Goal: Task Accomplishment & Management: Complete application form

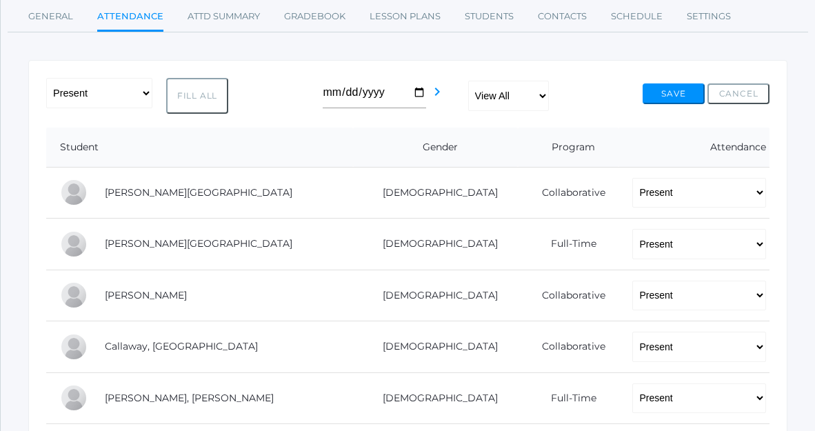
scroll to position [205, 0]
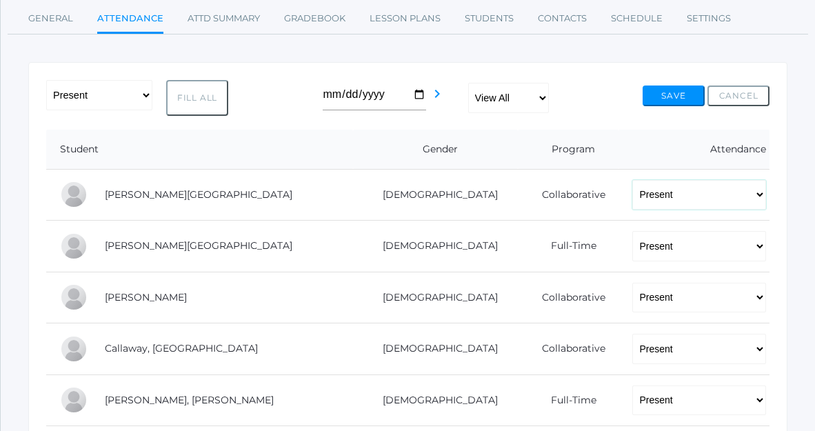
click at [660, 194] on select "-- Present Present-At-Home Tardy Excused Tardy Unexcused Absent Excused Absent …" at bounding box center [699, 195] width 134 height 30
select select "AE"
click at [632, 180] on select "-- Present Present-At-Home Tardy Excused Tardy Unexcused Absent Excused Absent …" at bounding box center [699, 195] width 134 height 30
click at [654, 248] on select "-- Present Present-At-Home Tardy Excused Tardy Unexcused Absent Excused Absent …" at bounding box center [699, 246] width 134 height 30
click at [632, 231] on select "-- Present Present-At-Home Tardy Excused Tardy Unexcused Absent Excused Absent …" at bounding box center [699, 246] width 134 height 30
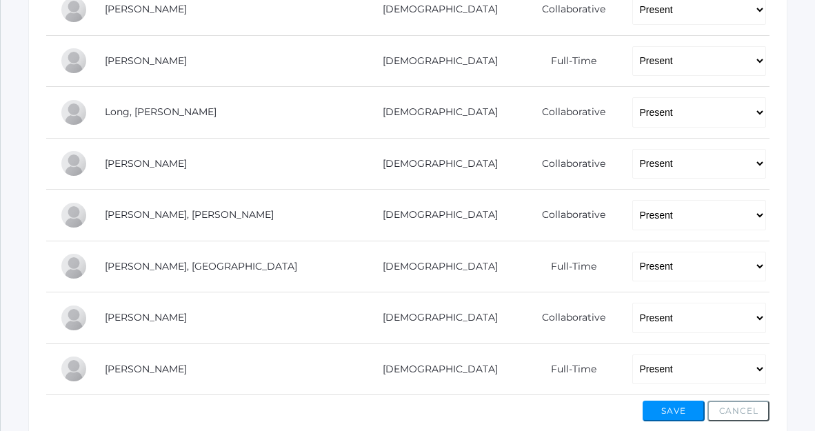
scroll to position [855, 0]
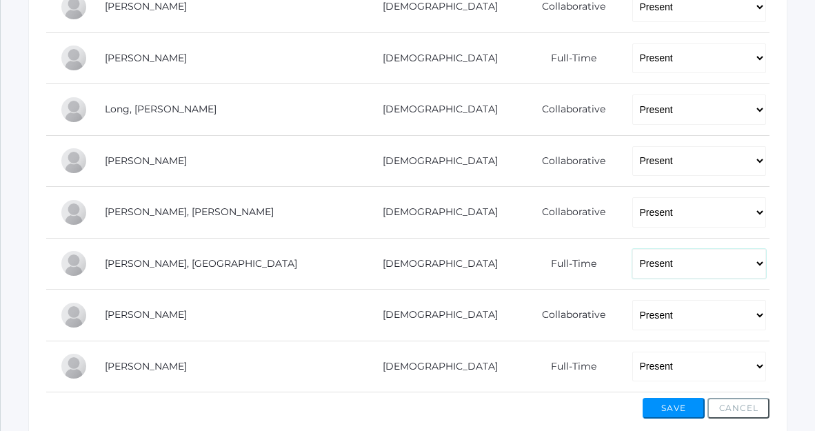
click at [632, 261] on select "-- Present Present-At-Home Tardy Excused Tardy Unexcused Absent Excused Absent …" at bounding box center [699, 264] width 134 height 30
click at [632, 249] on select "-- Present Present-At-Home Tardy Excused Tardy Unexcused Absent Excused Absent …" at bounding box center [699, 264] width 134 height 30
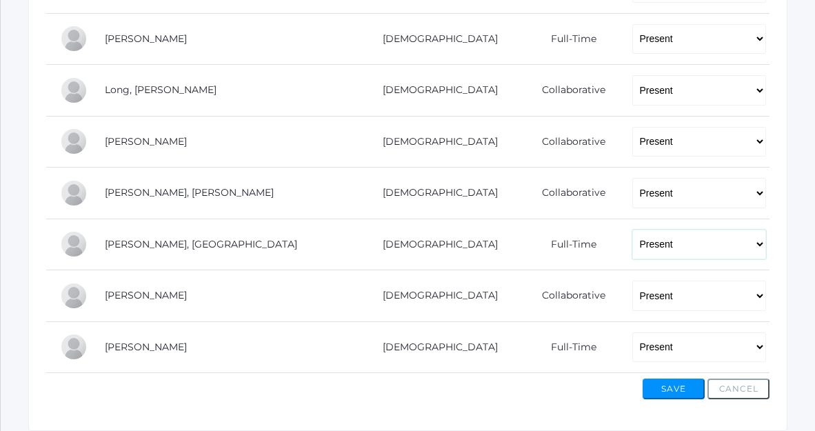
scroll to position [876, 0]
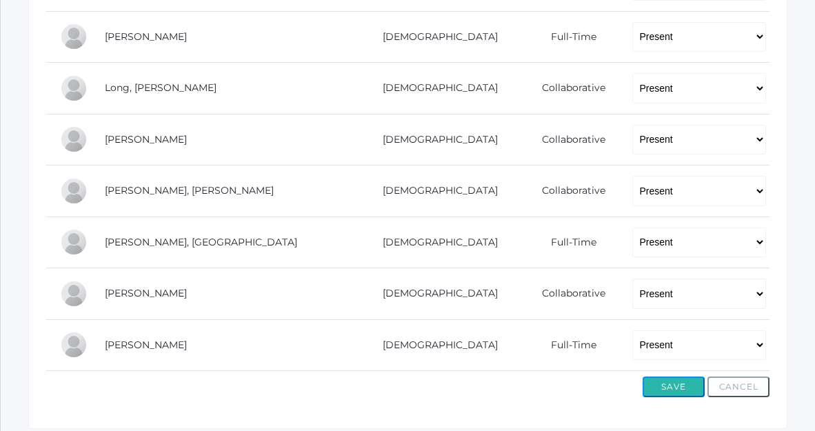
click at [665, 386] on button "Save" at bounding box center [674, 387] width 62 height 21
